Goal: Task Accomplishment & Management: Manage account settings

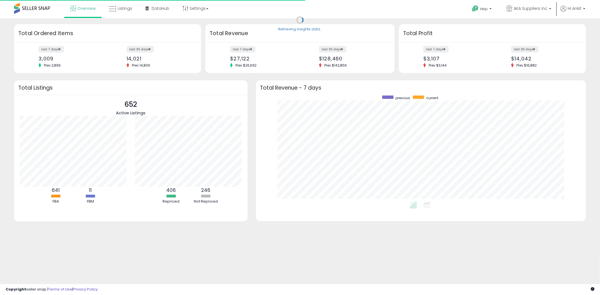
scroll to position [106, 319]
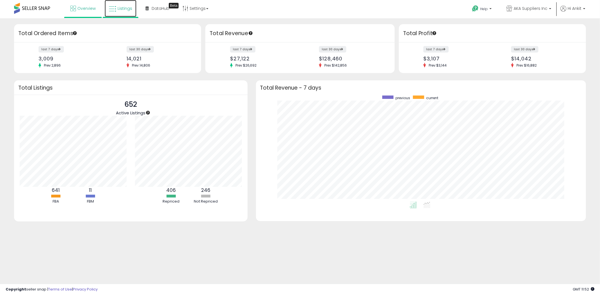
click at [124, 9] on span "Listings" at bounding box center [125, 9] width 15 height 6
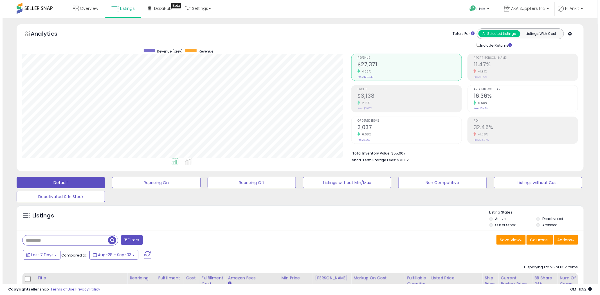
scroll to position [115, 329]
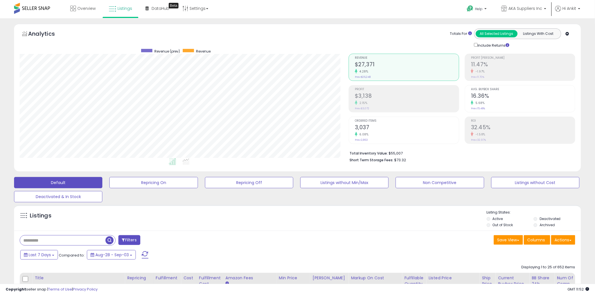
drag, startPoint x: 364, startPoint y: 197, endPoint x: 401, endPoint y: 33, distance: 168.8
click at [401, 33] on div "Totals For All Selected Listings Listings With Cost Include Returns" at bounding box center [460, 38] width 223 height 20
click at [401, 35] on div "Totals For All Selected Listings Listings With Cost Include Returns" at bounding box center [460, 38] width 223 height 20
click at [440, 183] on button "Non Competitive" at bounding box center [440, 182] width 88 height 11
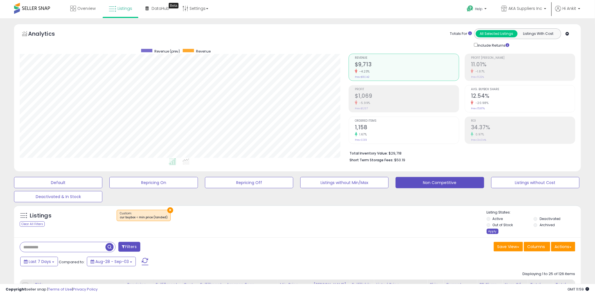
click at [493, 231] on div "Apply" at bounding box center [493, 231] width 12 height 5
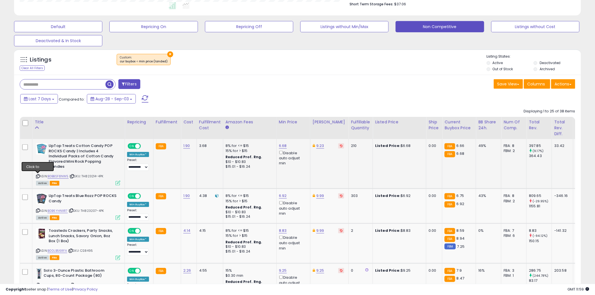
click at [38, 176] on icon at bounding box center [38, 176] width 4 height 3
click at [37, 210] on icon at bounding box center [38, 210] width 4 height 3
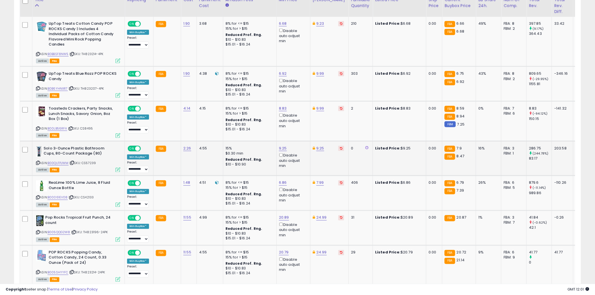
scroll to position [281, 0]
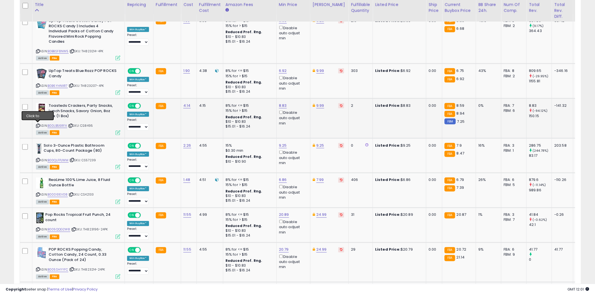
click at [39, 125] on icon at bounding box center [38, 125] width 4 height 3
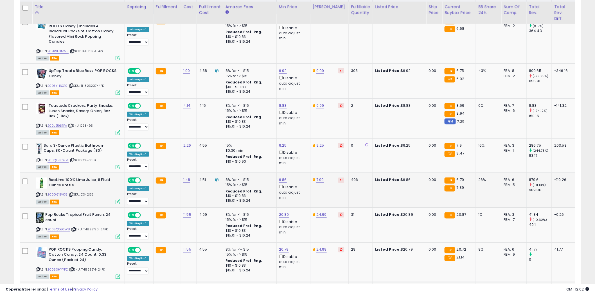
scroll to position [344, 0]
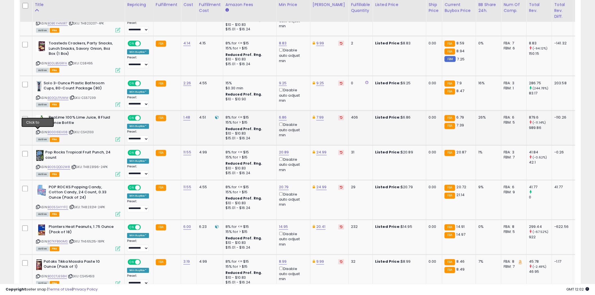
click at [39, 132] on icon at bounding box center [38, 132] width 4 height 3
click at [284, 118] on link "6.86" at bounding box center [283, 118] width 8 height 6
type input "****"
click at [299, 97] on icon "submit" at bounding box center [297, 97] width 3 height 3
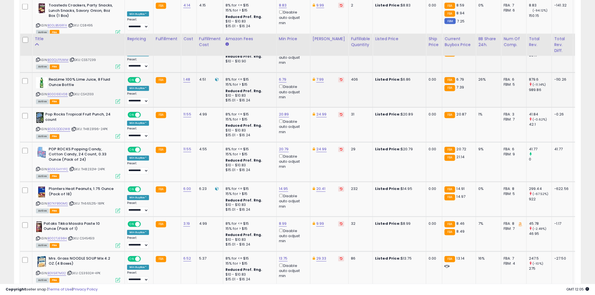
scroll to position [437, 0]
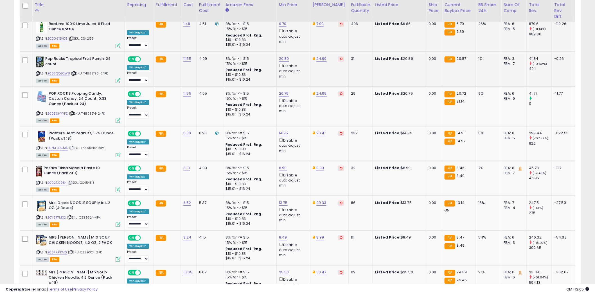
click at [38, 72] on icon at bounding box center [38, 73] width 4 height 3
click at [286, 58] on link "20.89" at bounding box center [284, 59] width 10 height 6
type input "*****"
click at [304, 39] on button "submit" at bounding box center [299, 38] width 10 height 8
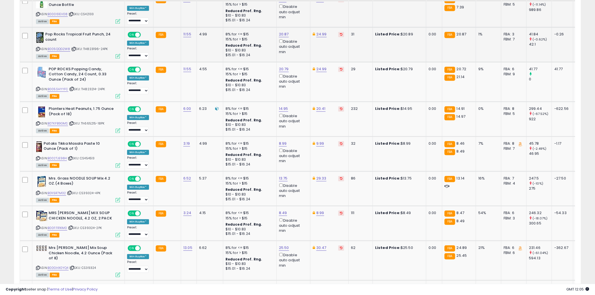
scroll to position [469, 0]
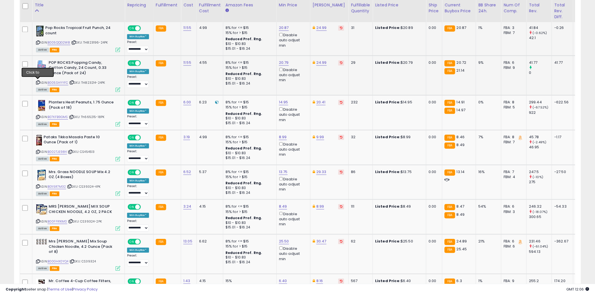
click at [38, 82] on icon at bounding box center [38, 82] width 4 height 3
click at [286, 61] on link "20.79" at bounding box center [284, 63] width 10 height 6
type input "*****"
click at [300, 42] on icon "submit" at bounding box center [298, 41] width 3 height 3
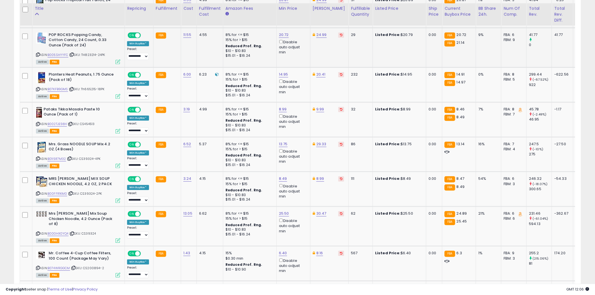
scroll to position [500, 0]
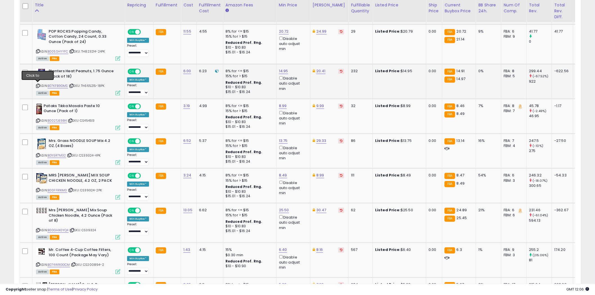
click at [39, 84] on icon at bounding box center [38, 85] width 4 height 3
click at [285, 70] on link "14.95" at bounding box center [283, 71] width 9 height 6
type input "*****"
click at [300, 52] on icon "submit" at bounding box center [298, 49] width 3 height 3
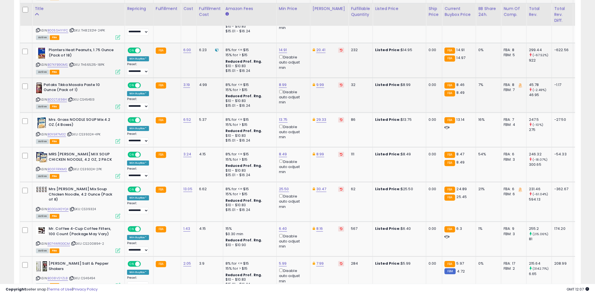
scroll to position [531, 0]
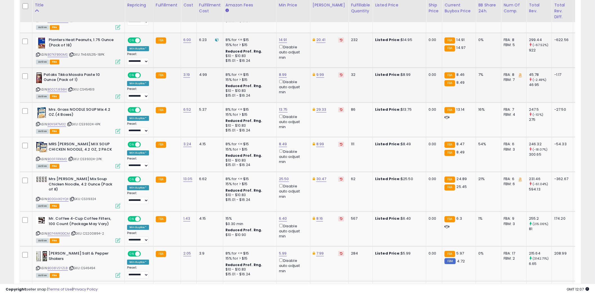
click at [38, 88] on icon at bounding box center [38, 89] width 4 height 3
click at [38, 123] on icon at bounding box center [38, 124] width 4 height 3
click at [38, 158] on icon at bounding box center [38, 159] width 4 height 3
click at [38, 198] on icon at bounding box center [38, 199] width 4 height 3
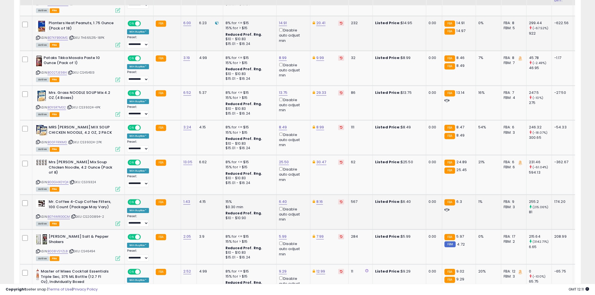
scroll to position [563, 0]
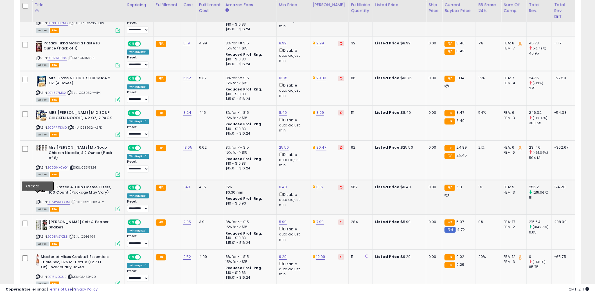
click at [38, 201] on icon at bounding box center [38, 202] width 4 height 3
click at [283, 185] on link "6.40" at bounding box center [283, 188] width 8 height 6
type input "****"
click at [299, 161] on icon "submit" at bounding box center [297, 160] width 3 height 3
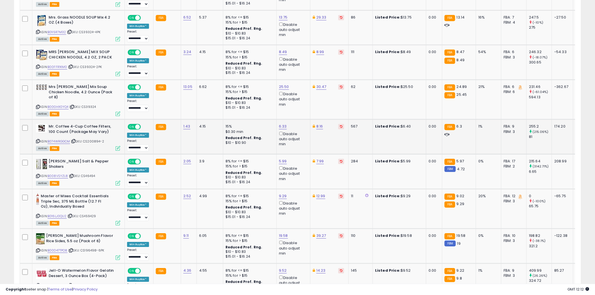
scroll to position [625, 0]
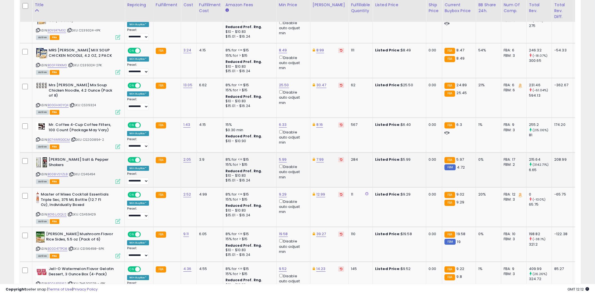
click at [38, 173] on icon at bounding box center [38, 174] width 4 height 3
click at [284, 157] on link "5.99" at bounding box center [283, 160] width 8 height 6
type input "****"
click at [299, 133] on icon "submit" at bounding box center [297, 133] width 3 height 3
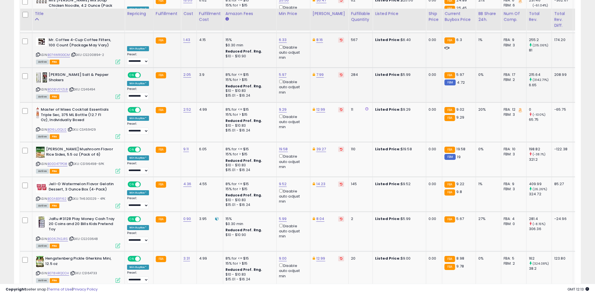
scroll to position [719, 0]
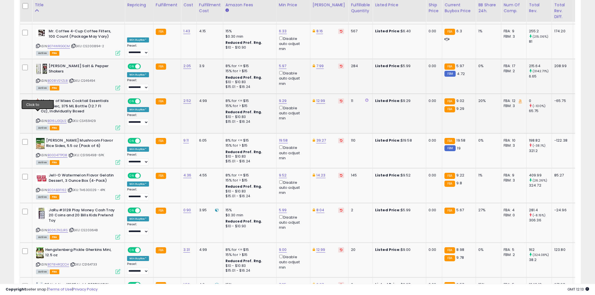
click at [39, 119] on icon at bounding box center [38, 120] width 4 height 3
click at [38, 154] on icon at bounding box center [38, 155] width 4 height 3
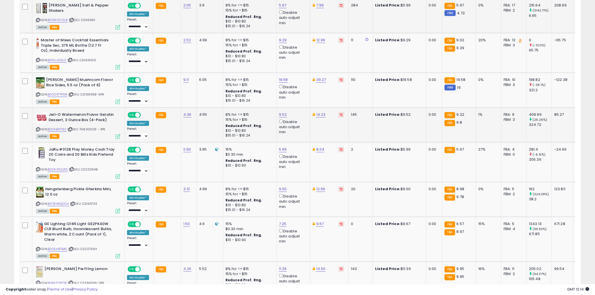
scroll to position [781, 0]
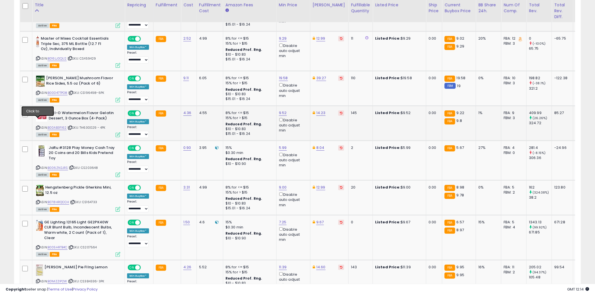
click at [37, 126] on icon at bounding box center [38, 127] width 4 height 3
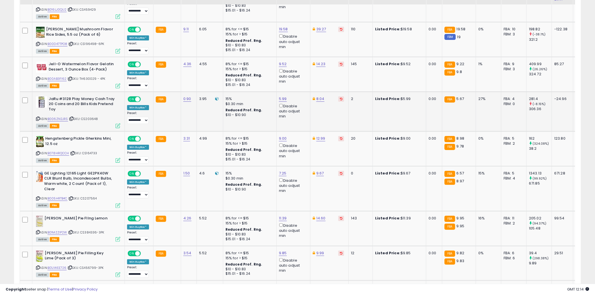
scroll to position [844, 0]
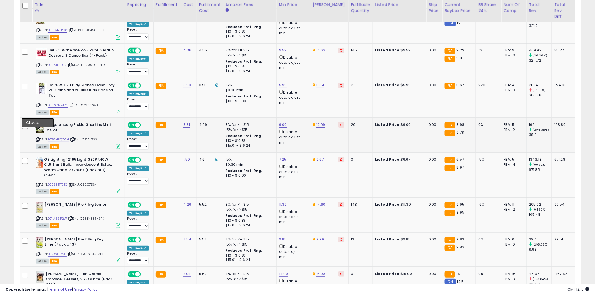
click at [37, 138] on icon at bounding box center [38, 139] width 4 height 3
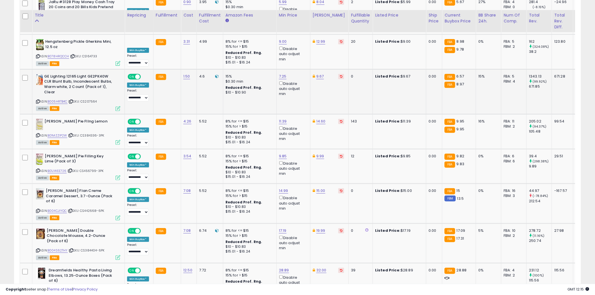
scroll to position [938, 0]
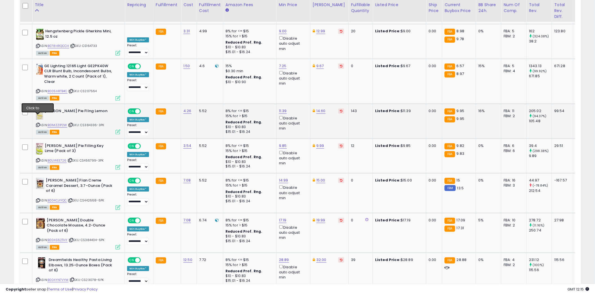
click at [39, 124] on icon at bounding box center [38, 125] width 4 height 3
click at [284, 143] on link "9.85" at bounding box center [283, 146] width 8 height 6
type input "****"
click at [299, 117] on icon "submit" at bounding box center [297, 117] width 3 height 3
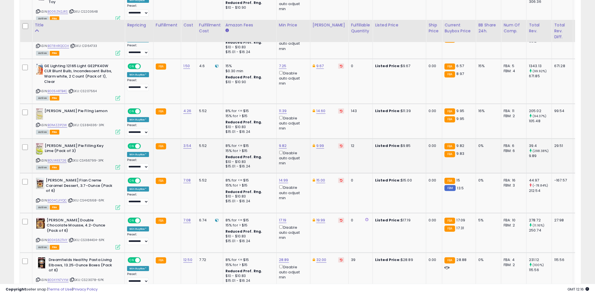
scroll to position [971, 0]
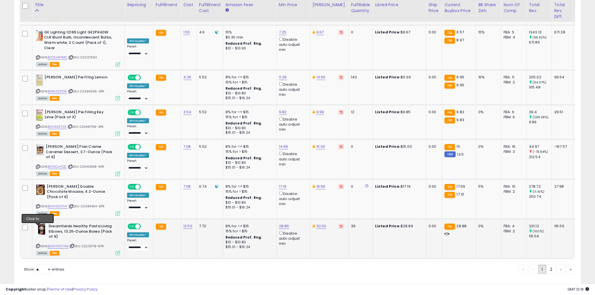
click at [39, 245] on icon at bounding box center [38, 246] width 4 height 3
click at [285, 224] on link "28.89" at bounding box center [284, 227] width 10 height 6
type input "*****"
click at [304, 186] on button "submit" at bounding box center [299, 189] width 10 height 8
click at [50, 265] on select "** **" at bounding box center [43, 270] width 17 height 10
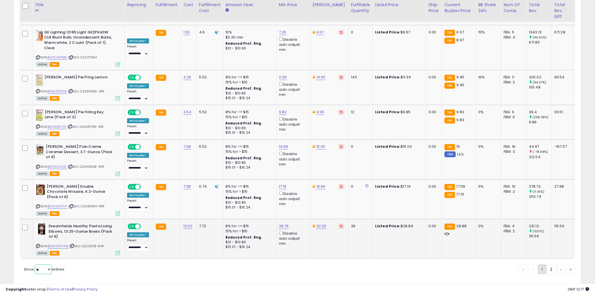
select select "**"
click at [35, 265] on select "** **" at bounding box center [43, 270] width 17 height 10
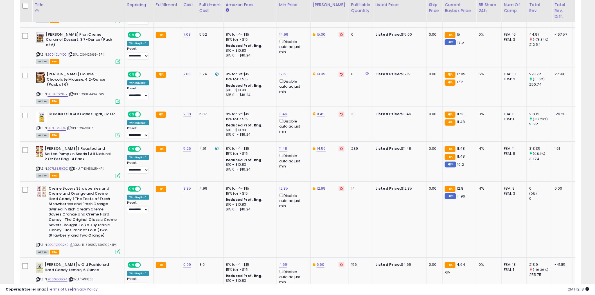
scroll to position [867, 0]
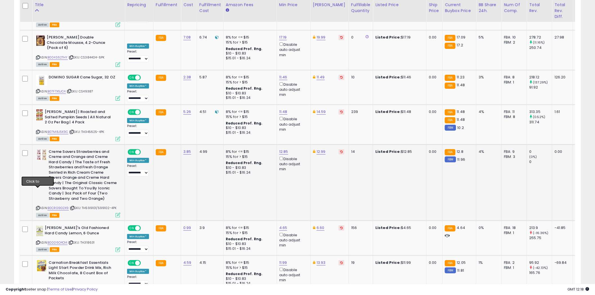
click at [38, 207] on icon at bounding box center [38, 208] width 4 height 3
click at [60, 206] on link "B0CRG9G2X9" at bounding box center [58, 208] width 21 height 5
click at [284, 149] on link "12.85" at bounding box center [283, 152] width 9 height 6
type input "*****"
click at [300, 115] on icon "submit" at bounding box center [298, 114] width 3 height 3
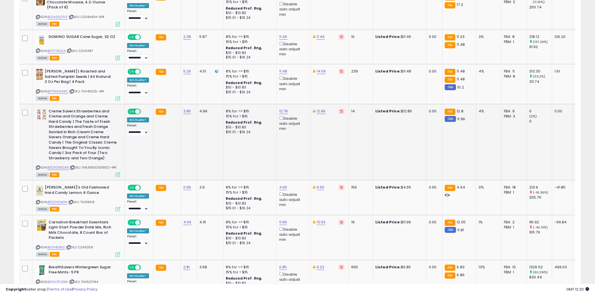
scroll to position [930, 0]
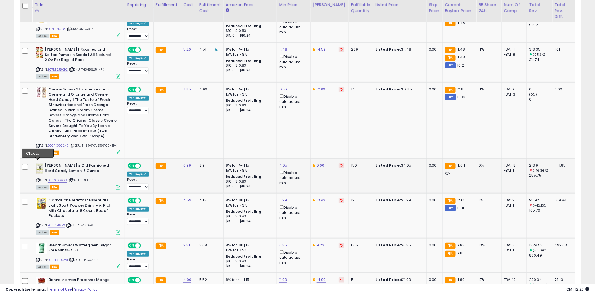
click at [39, 179] on icon at bounding box center [38, 180] width 4 height 3
click at [38, 224] on icon at bounding box center [38, 225] width 4 height 3
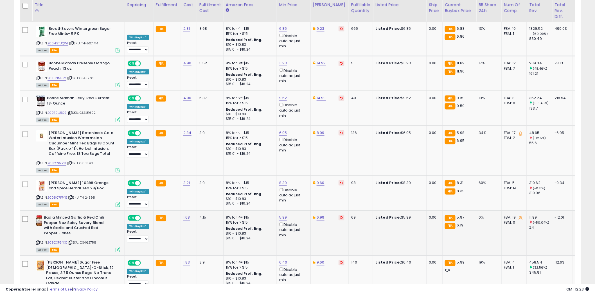
scroll to position [1180, 0]
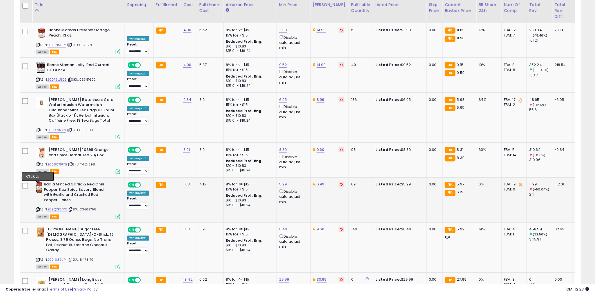
click at [38, 208] on icon at bounding box center [38, 209] width 4 height 3
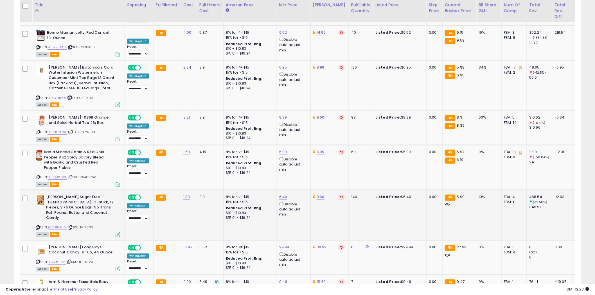
scroll to position [1242, 0]
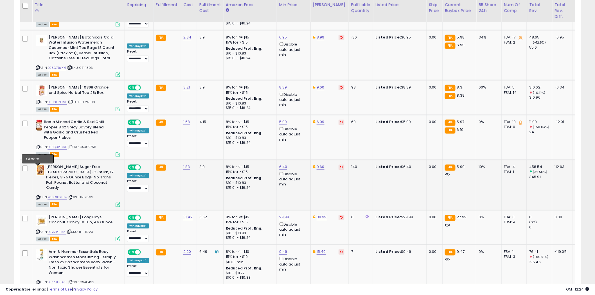
click at [39, 196] on icon at bounding box center [38, 197] width 4 height 3
click at [38, 231] on icon at bounding box center [38, 232] width 4 height 3
click at [282, 165] on link "6.40" at bounding box center [283, 168] width 8 height 6
type input "*"
type input "****"
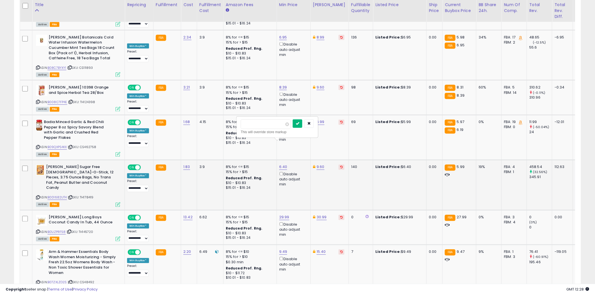
click at [299, 122] on icon "submit" at bounding box center [297, 123] width 3 height 3
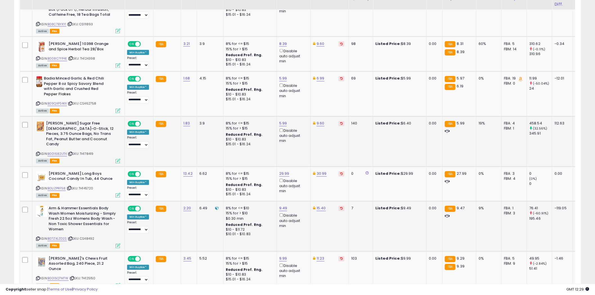
scroll to position [1296, 0]
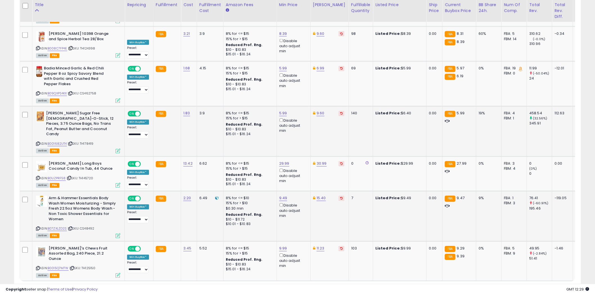
click at [38, 228] on icon at bounding box center [38, 229] width 4 height 3
click at [284, 196] on link "9.49" at bounding box center [283, 199] width 8 height 6
type input "****"
click at [299, 150] on icon "submit" at bounding box center [297, 149] width 3 height 3
click at [38, 267] on icon at bounding box center [38, 268] width 4 height 3
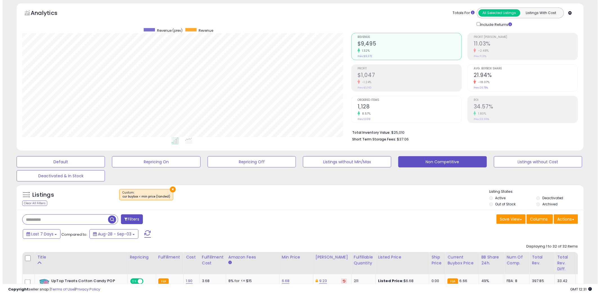
scroll to position [31, 0]
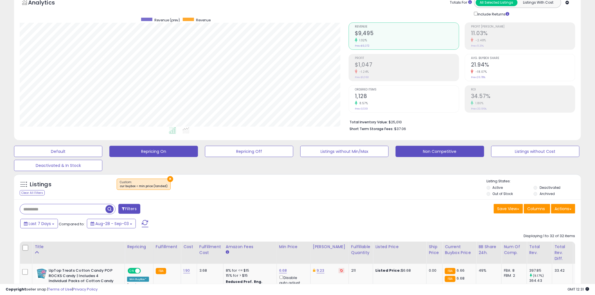
click at [166, 152] on button "Repricing On" at bounding box center [153, 151] width 88 height 11
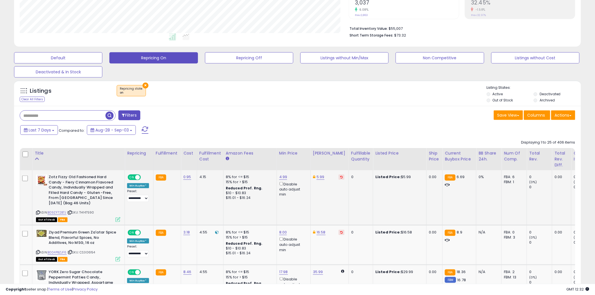
scroll to position [115, 329]
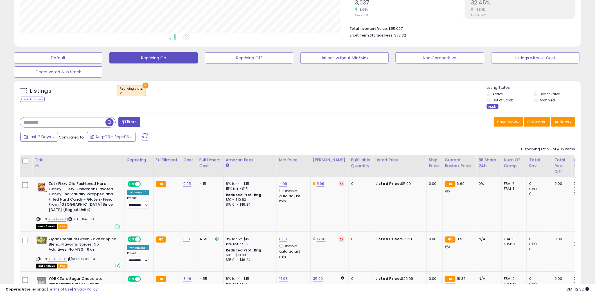
click at [493, 107] on div "Apply" at bounding box center [493, 106] width 12 height 5
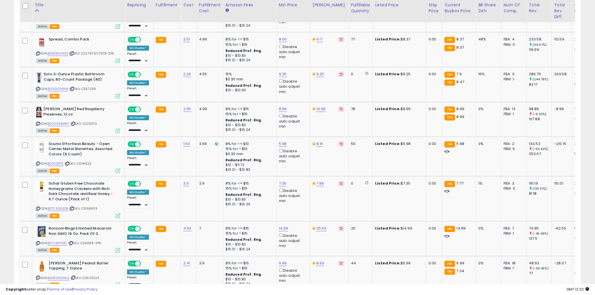
scroll to position [971, 0]
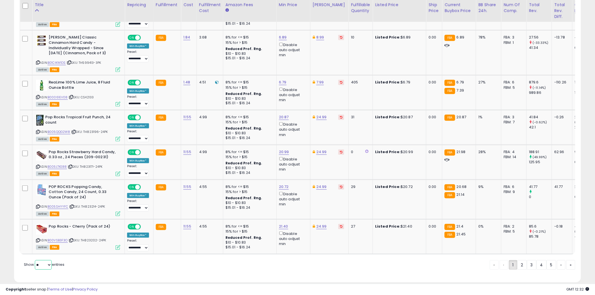
click at [48, 261] on select "** **" at bounding box center [43, 266] width 17 height 10
select select "**"
click at [35, 261] on select "** **" at bounding box center [43, 266] width 17 height 10
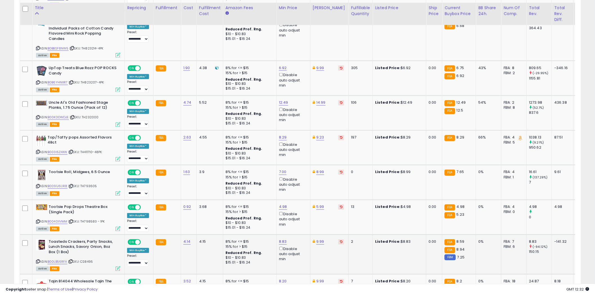
scroll to position [367, 0]
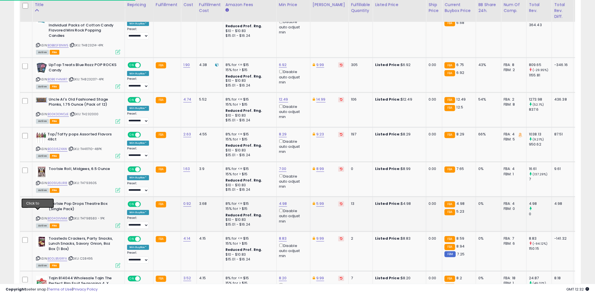
click at [37, 217] on icon at bounding box center [38, 218] width 4 height 3
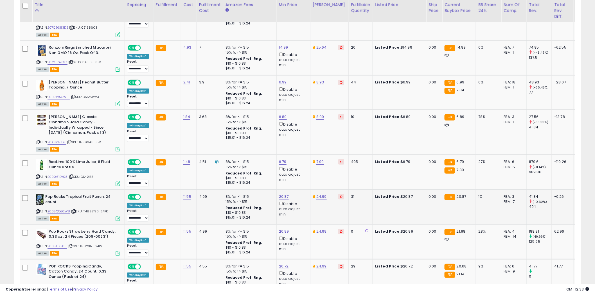
scroll to position [898, 0]
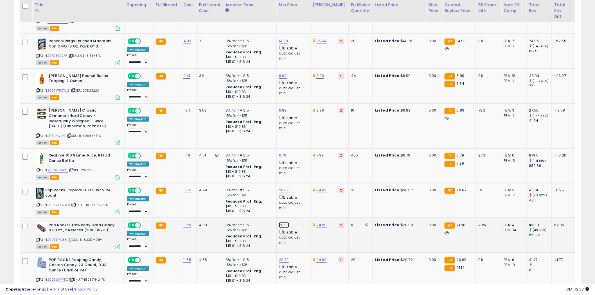
click at [288, 223] on link "20.99" at bounding box center [284, 226] width 10 height 6
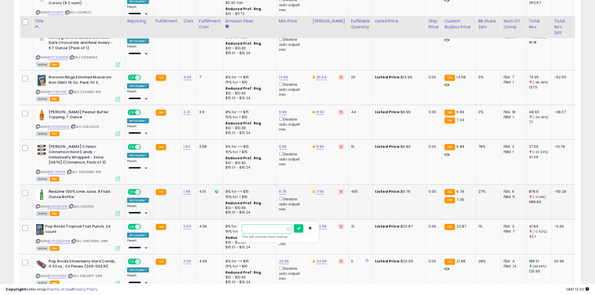
scroll to position [836, 0]
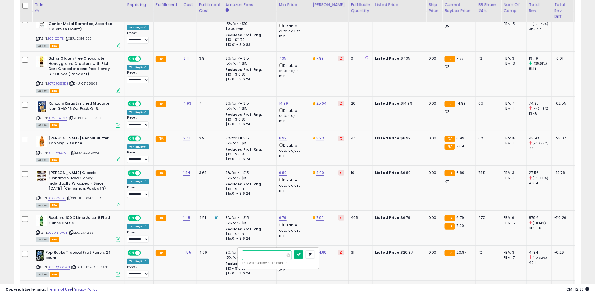
type input "*****"
click at [304, 252] on button "submit" at bounding box center [299, 255] width 10 height 8
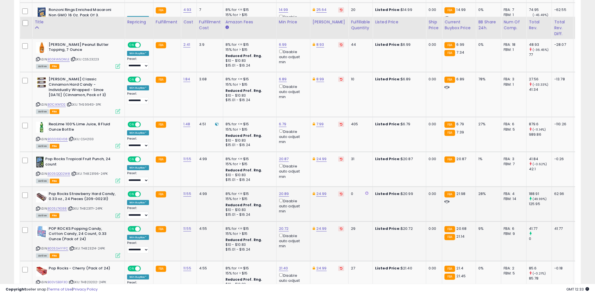
scroll to position [961, 0]
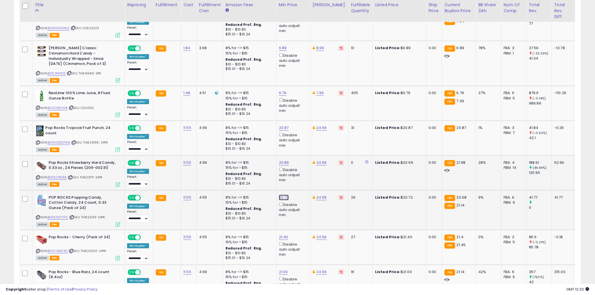
click at [286, 195] on link "20.72" at bounding box center [284, 198] width 10 height 6
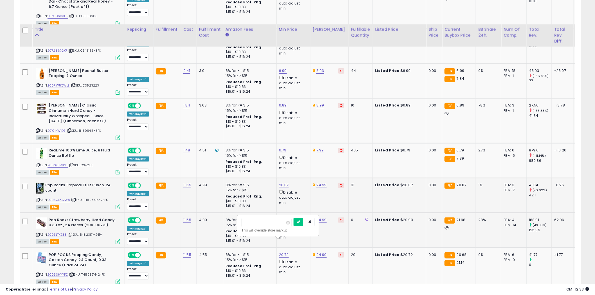
scroll to position [898, 0]
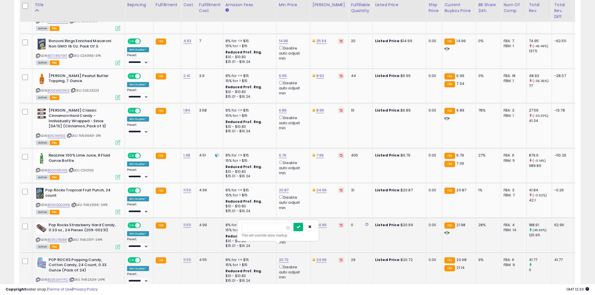
type input "*****"
click at [300, 227] on icon "submit" at bounding box center [298, 226] width 3 height 3
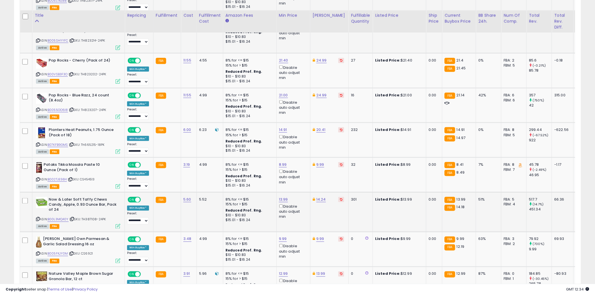
scroll to position [1148, 0]
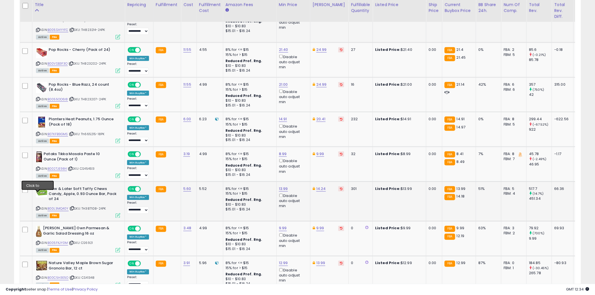
click at [38, 207] on icon at bounding box center [38, 208] width 4 height 3
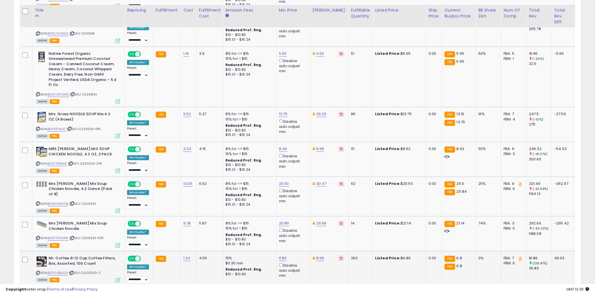
scroll to position [1399, 0]
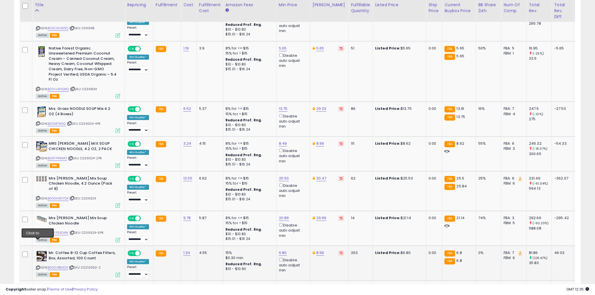
click at [39, 266] on icon at bounding box center [38, 267] width 4 height 3
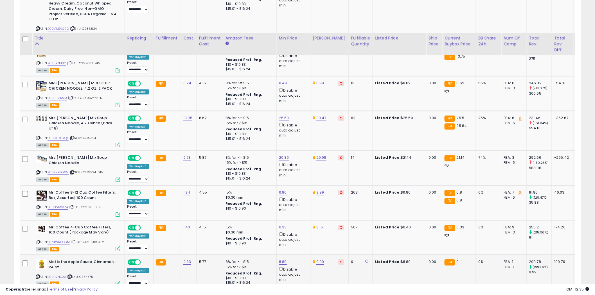
scroll to position [1492, 0]
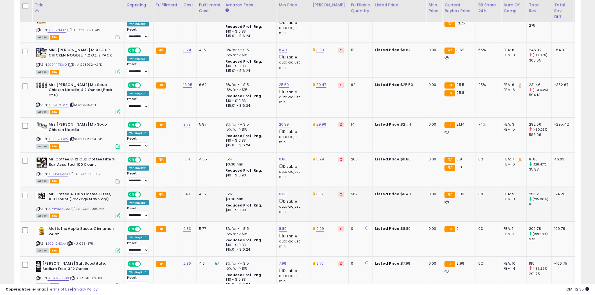
click at [37, 208] on icon at bounding box center [38, 209] width 4 height 3
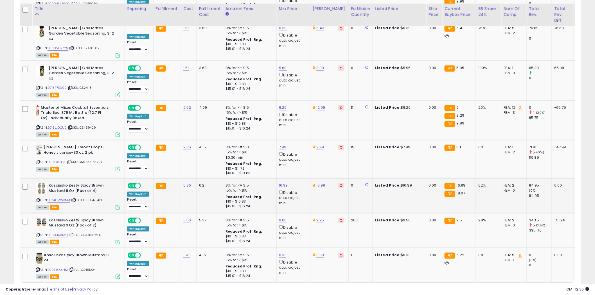
scroll to position [1873, 0]
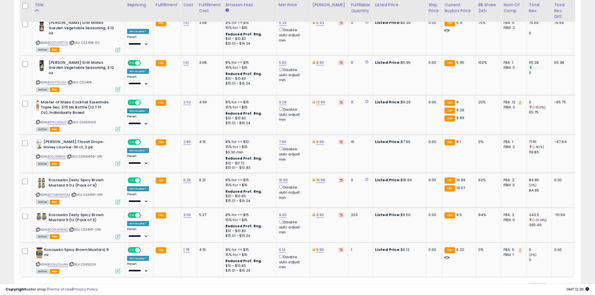
click at [541, 284] on link "2" at bounding box center [542, 289] width 10 height 10
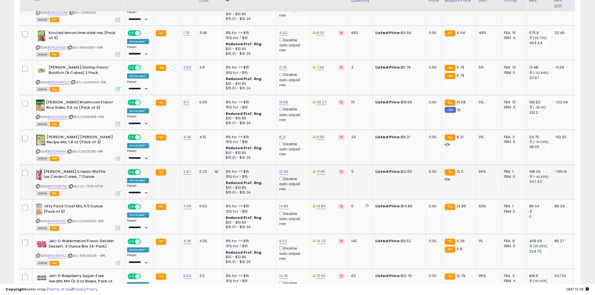
scroll to position [304, 0]
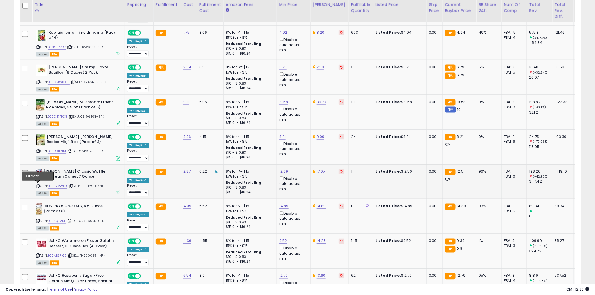
click at [38, 186] on icon at bounding box center [38, 186] width 4 height 3
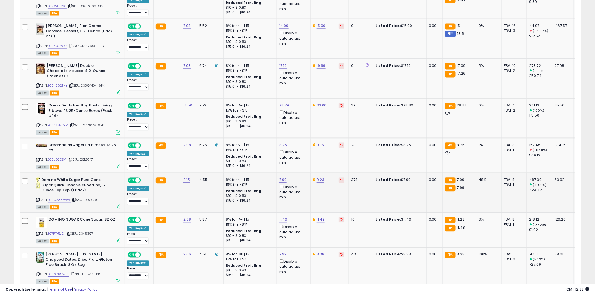
scroll to position [1336, 0]
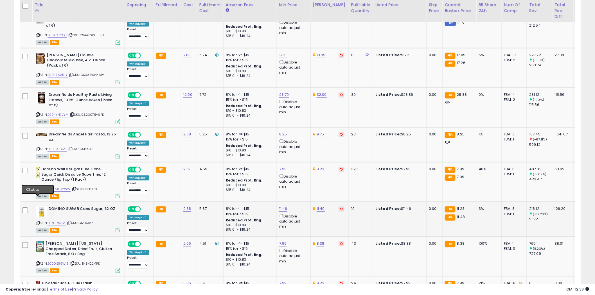
click at [38, 222] on icon at bounding box center [38, 223] width 4 height 3
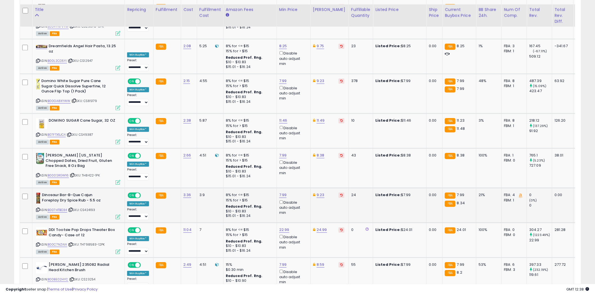
scroll to position [1430, 0]
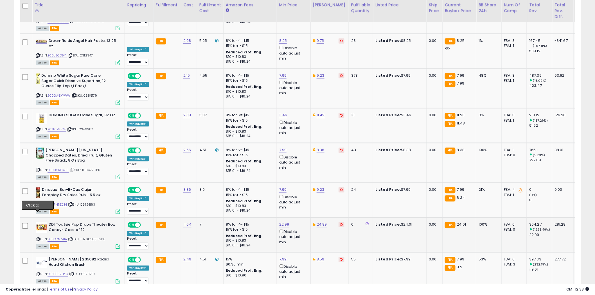
click at [38, 238] on icon at bounding box center [38, 239] width 4 height 3
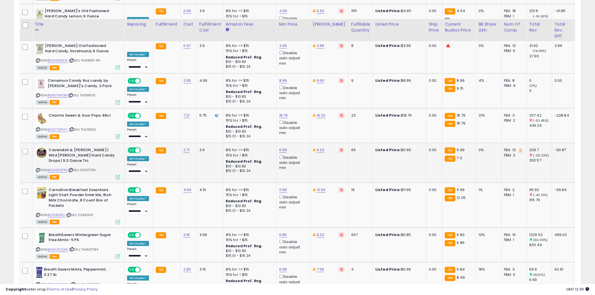
scroll to position [1924, 0]
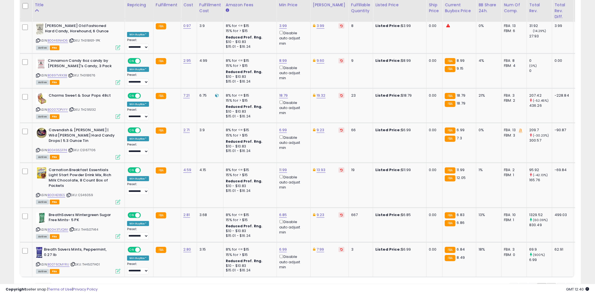
click at [552, 284] on link "3" at bounding box center [552, 289] width 10 height 10
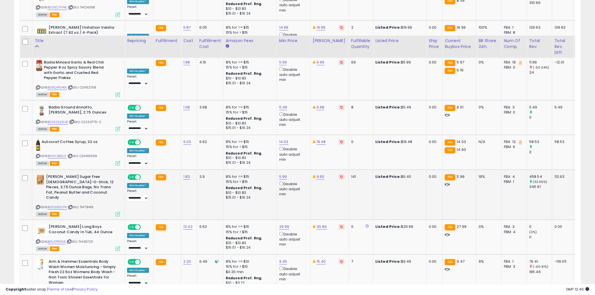
scroll to position [586, 0]
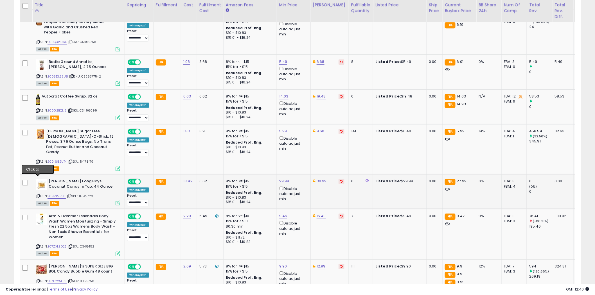
click at [37, 195] on icon at bounding box center [38, 196] width 4 height 3
click at [281, 179] on link "29.99" at bounding box center [284, 182] width 10 height 6
click at [249, 145] on input "*****" at bounding box center [267, 145] width 50 height 10
type input "*****"
click at [303, 141] on button "submit" at bounding box center [299, 144] width 10 height 8
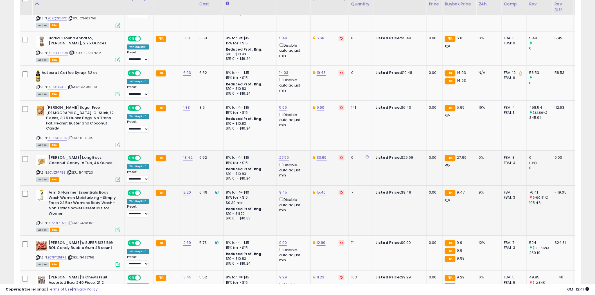
scroll to position [691, 0]
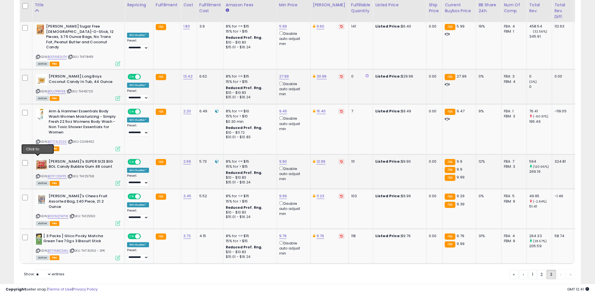
click at [37, 175] on icon at bounding box center [38, 176] width 4 height 3
click at [38, 250] on icon at bounding box center [38, 251] width 4 height 3
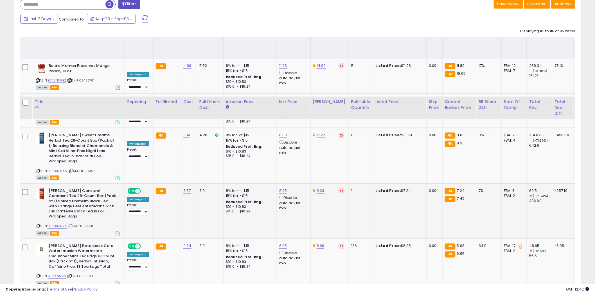
scroll to position [97, 0]
